Goal: Information Seeking & Learning: Check status

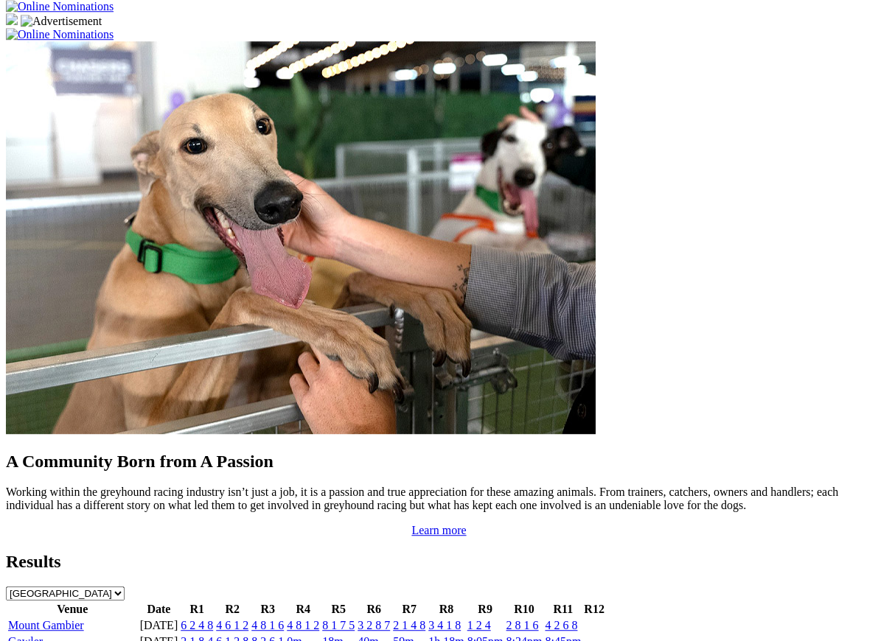
scroll to position [1136, 0]
click at [577, 619] on link "4 2 6 8" at bounding box center [561, 625] width 32 height 13
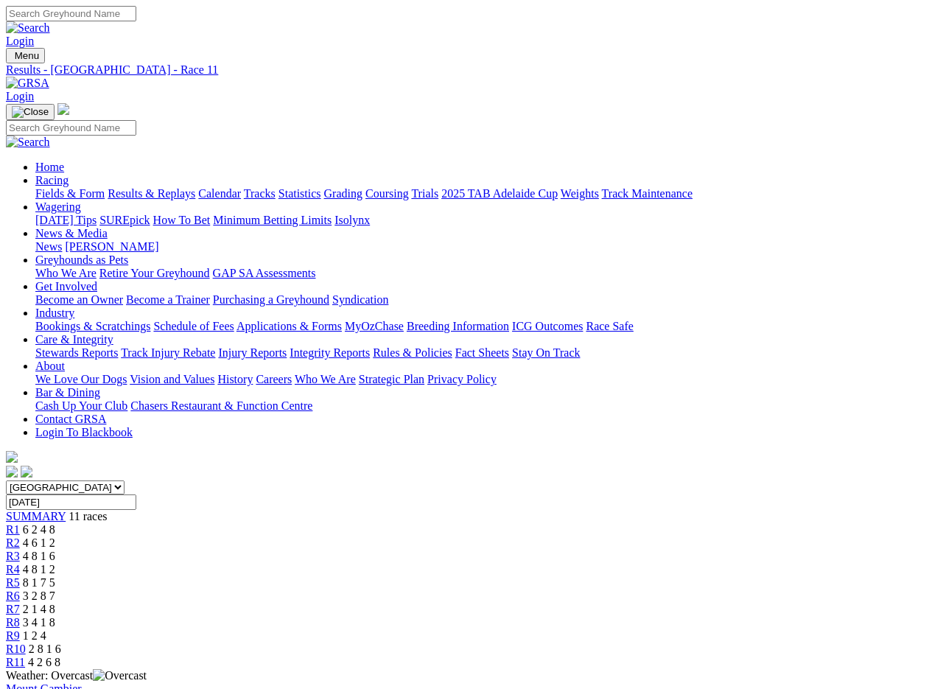
scroll to position [2, 0]
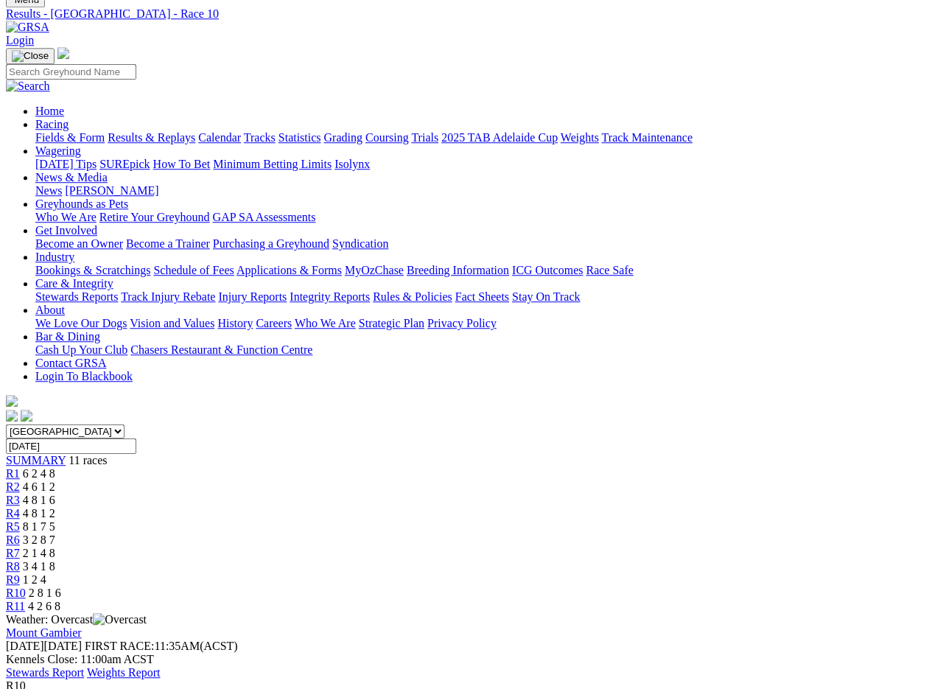
scroll to position [55, 0]
click at [25, 601] on span "R11" at bounding box center [15, 607] width 19 height 13
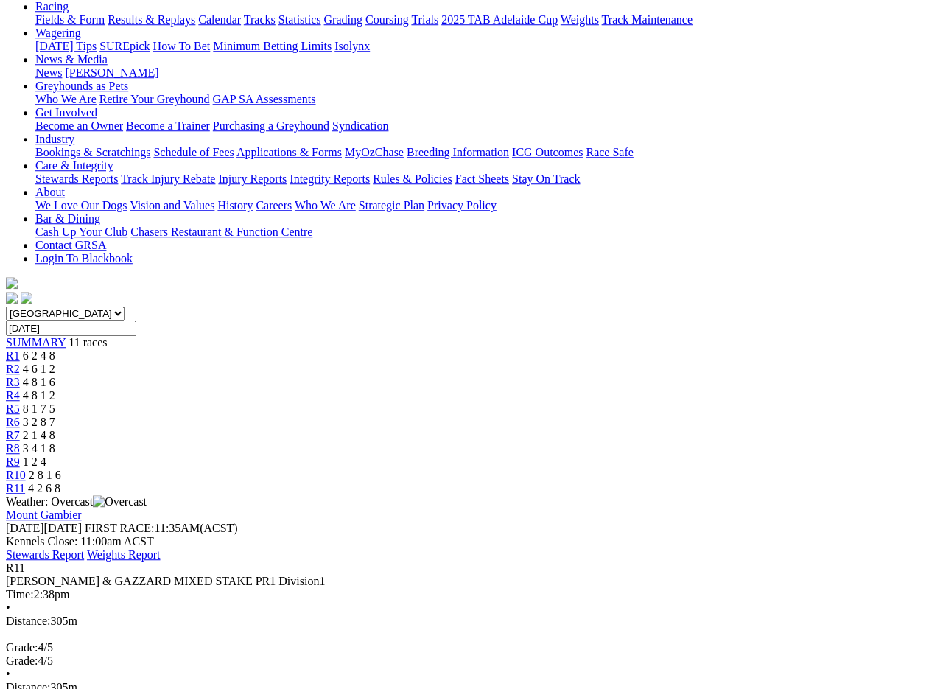
scroll to position [173, 0]
click at [26, 469] on span "R10" at bounding box center [16, 475] width 20 height 13
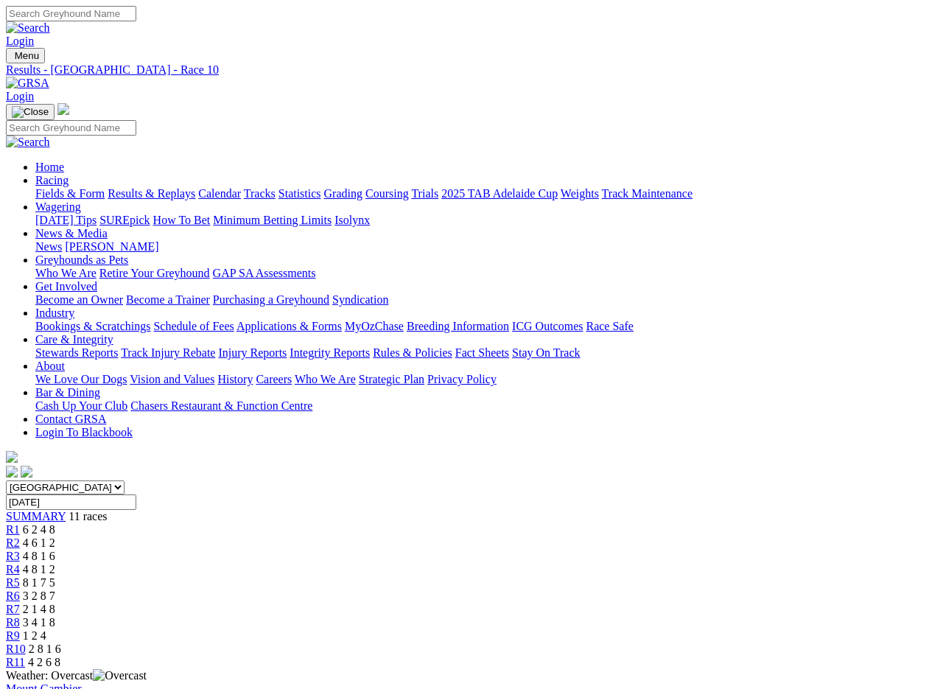
click at [20, 629] on link "R9" at bounding box center [13, 635] width 14 height 13
click at [20, 616] on link "R8" at bounding box center [13, 622] width 14 height 13
click at [20, 603] on link "R7" at bounding box center [13, 609] width 14 height 13
click at [20, 589] on span "R6" at bounding box center [13, 595] width 14 height 13
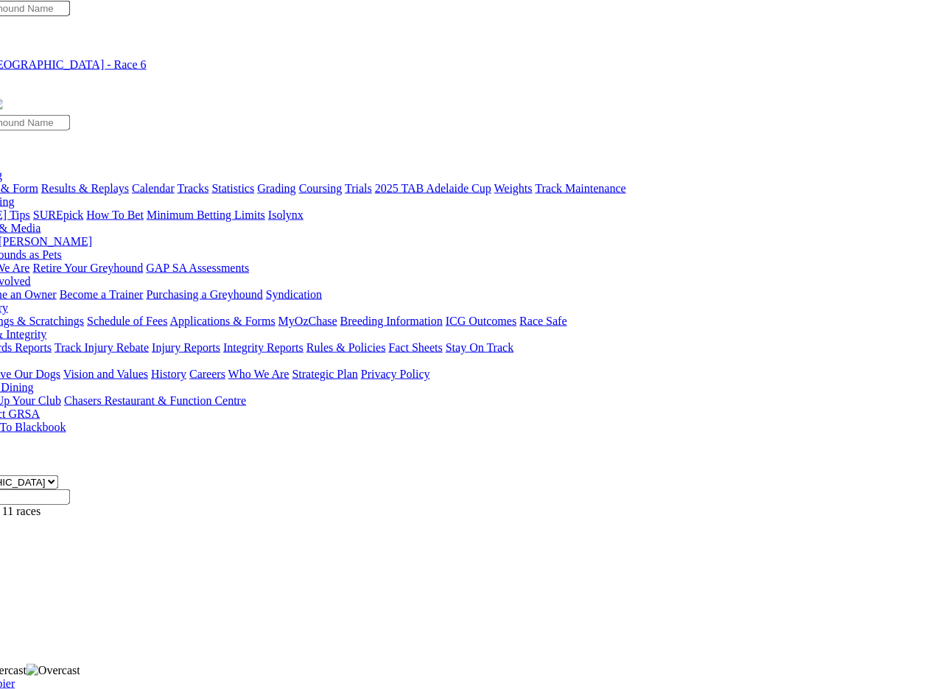
scroll to position [0, 66]
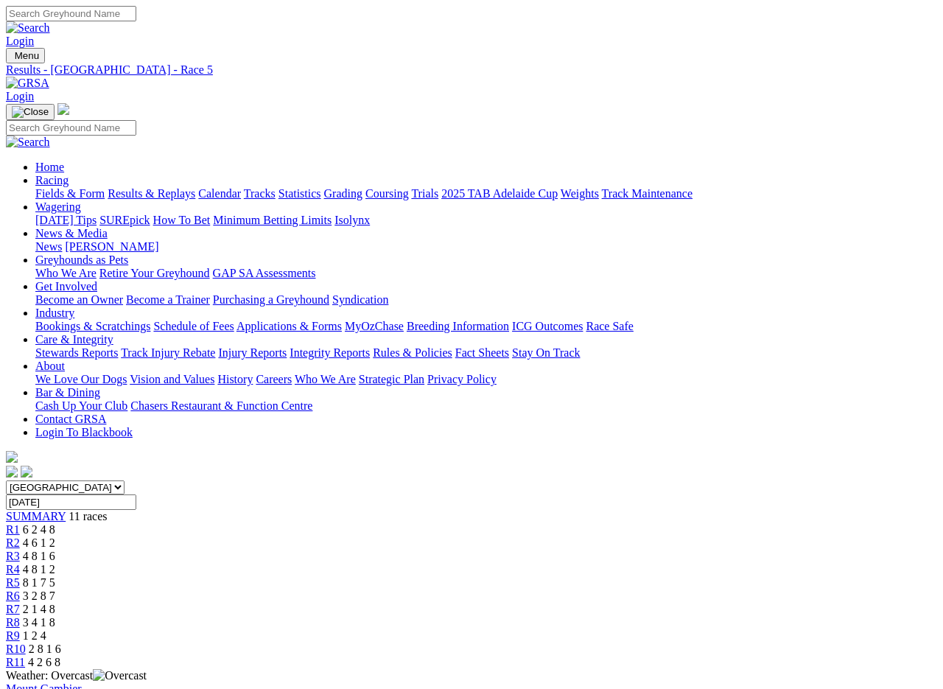
click at [20, 563] on link "R4" at bounding box center [13, 569] width 14 height 13
click at [20, 550] on link "R3" at bounding box center [13, 556] width 14 height 13
click at [20, 536] on span "R2" at bounding box center [13, 542] width 14 height 13
click at [20, 523] on link "R1" at bounding box center [13, 529] width 14 height 13
